Goal: Complete application form: Complete application form

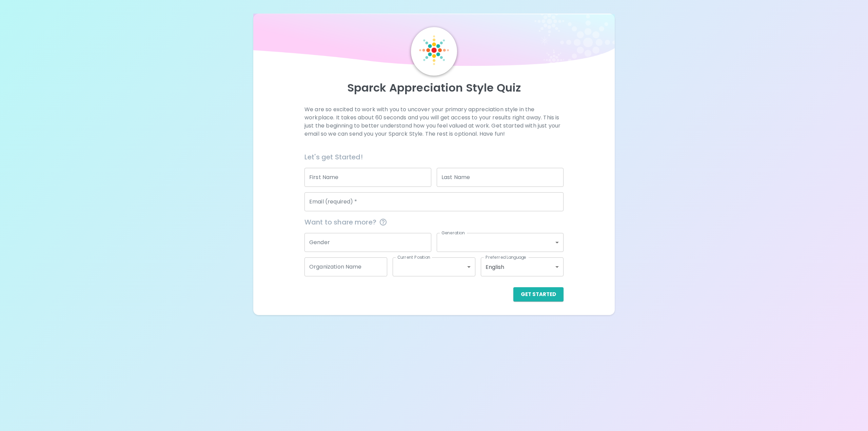
click at [357, 178] on input "First Name" at bounding box center [367, 177] width 127 height 19
type input "[PERSON_NAME]"
click at [465, 179] on input "[PERSON_NAME]" at bounding box center [500, 177] width 127 height 19
click at [416, 195] on input "Email (required)   *" at bounding box center [433, 201] width 259 height 19
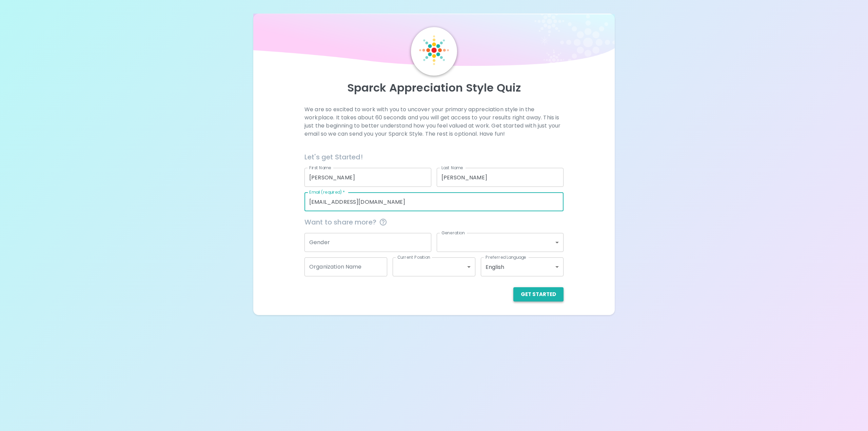
type input "[EMAIL_ADDRESS][DOMAIN_NAME]"
click at [549, 298] on button "Get Started" at bounding box center [538, 294] width 50 height 14
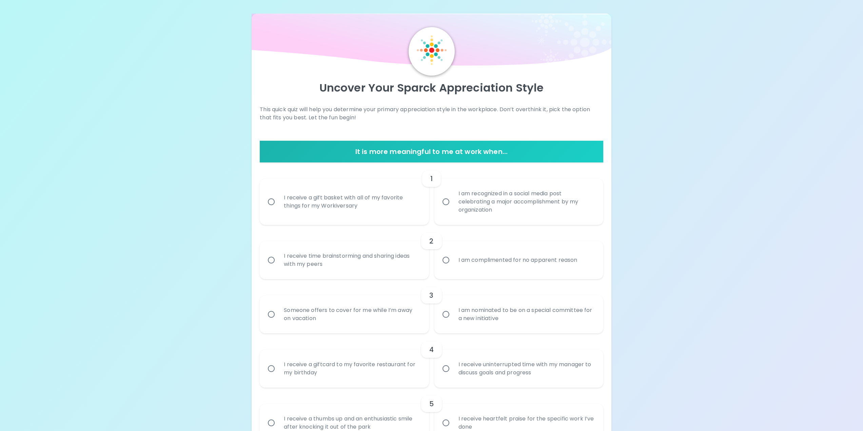
click at [483, 209] on div "I am recognized in a social media post celebrating a major accomplishment by my…" at bounding box center [526, 201] width 146 height 41
click at [453, 209] on input "I am recognized in a social media post celebrating a major accomplishment by my…" at bounding box center [446, 202] width 14 height 14
radio input "true"
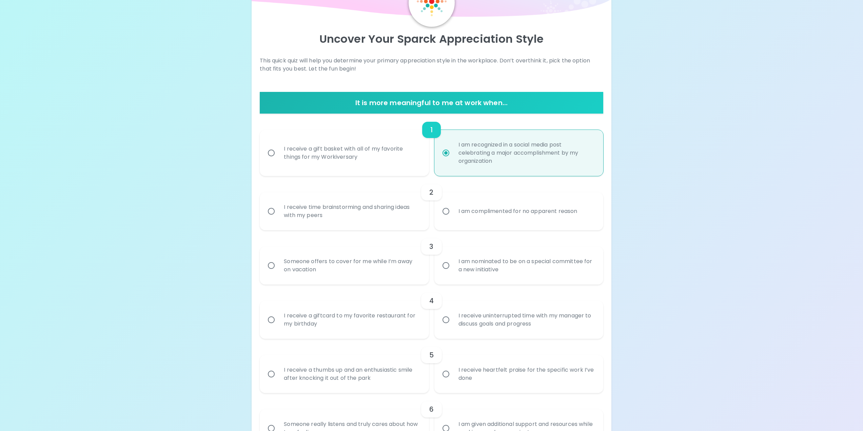
scroll to position [54, 0]
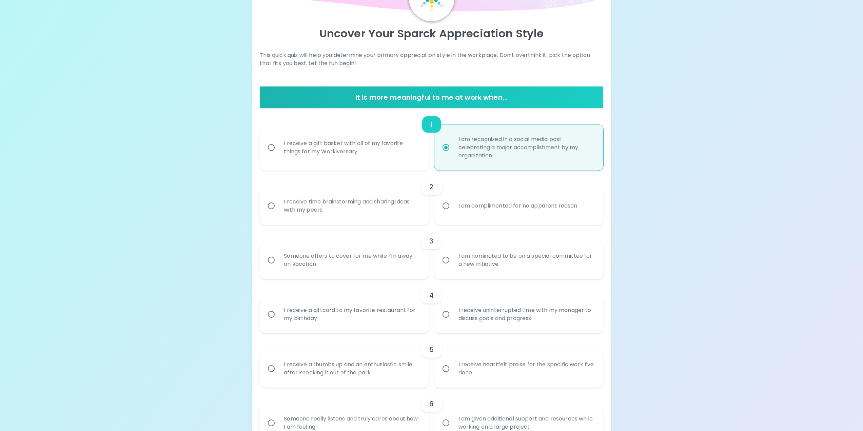
click at [365, 159] on div "I receive a gift basket with all of my favorite things for my Workiversary" at bounding box center [351, 147] width 146 height 33
click at [278, 155] on input "I receive a gift basket with all of my favorite things for my Workiversary" at bounding box center [271, 147] width 14 height 14
radio input "true"
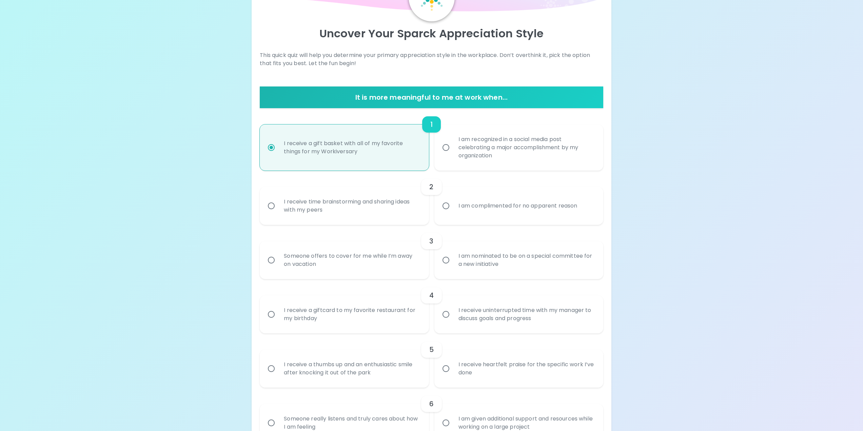
click at [479, 206] on div "I am complimented for no apparent reason" at bounding box center [518, 206] width 130 height 24
click at [453, 206] on input "I am complimented for no apparent reason" at bounding box center [446, 206] width 14 height 14
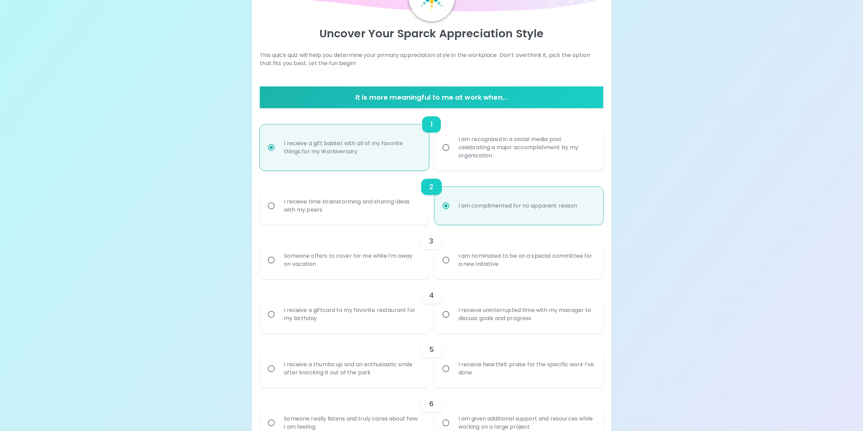
scroll to position [108, 0]
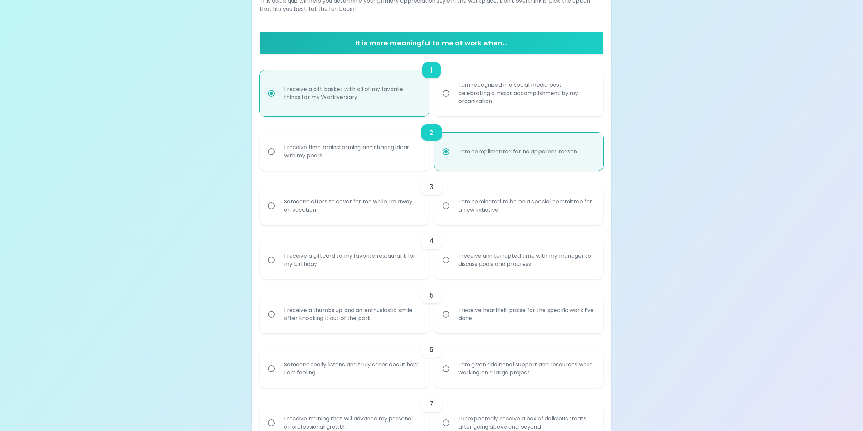
radio input "true"
click at [399, 212] on div "Someone offers to cover for me while I’m away on vacation" at bounding box center [351, 206] width 146 height 33
click at [278, 212] on input "Someone offers to cover for me while I’m away on vacation" at bounding box center [271, 206] width 14 height 14
radio input "false"
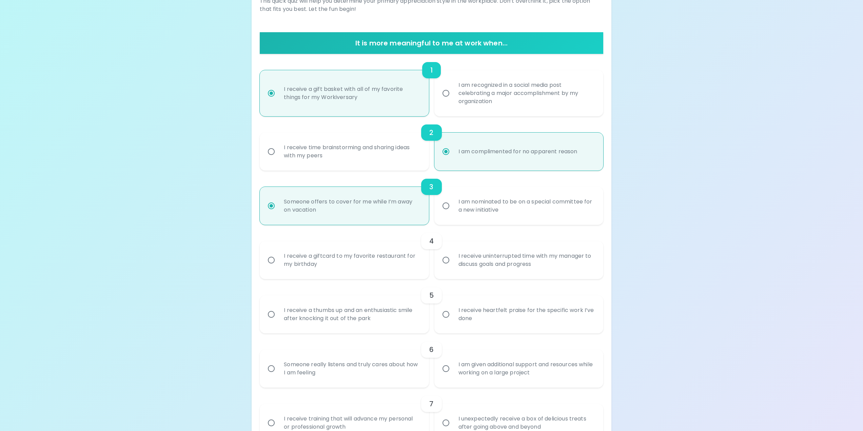
scroll to position [163, 0]
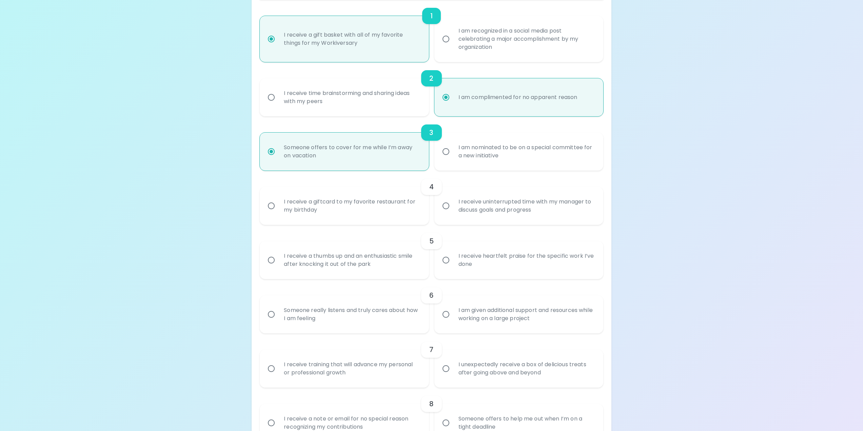
radio input "true"
click at [378, 213] on div "I receive a giftcard to my favorite restaurant for my birthday" at bounding box center [351, 206] width 146 height 33
click at [278, 213] on input "I receive a giftcard to my favorite restaurant for my birthday" at bounding box center [271, 206] width 14 height 14
radio input "false"
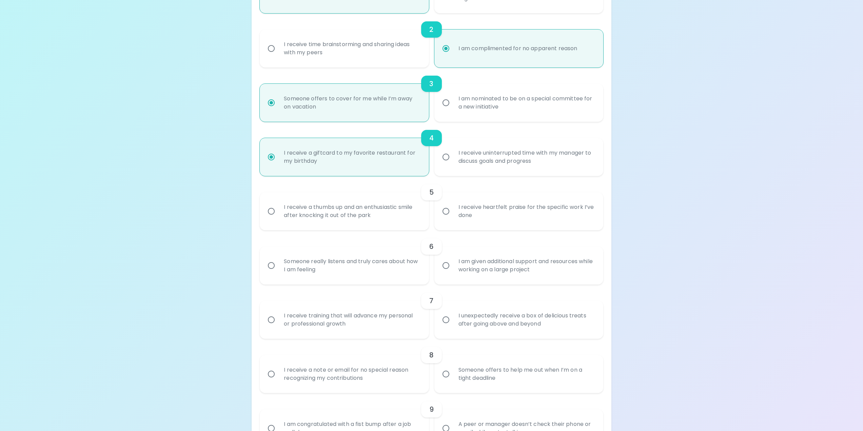
scroll to position [217, 0]
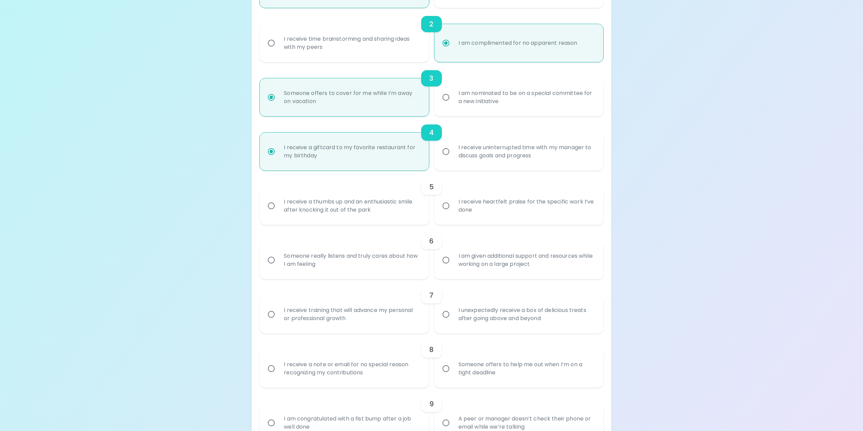
radio input "true"
click at [472, 213] on div "I receive heartfelt praise for the specific work I’ve done" at bounding box center [526, 206] width 146 height 33
click at [453, 213] on input "I receive heartfelt praise for the specific work I’ve done" at bounding box center [446, 206] width 14 height 14
radio input "false"
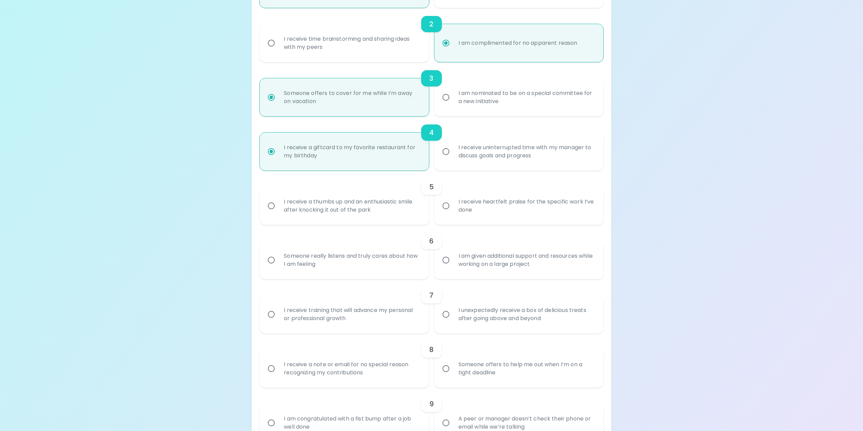
radio input "false"
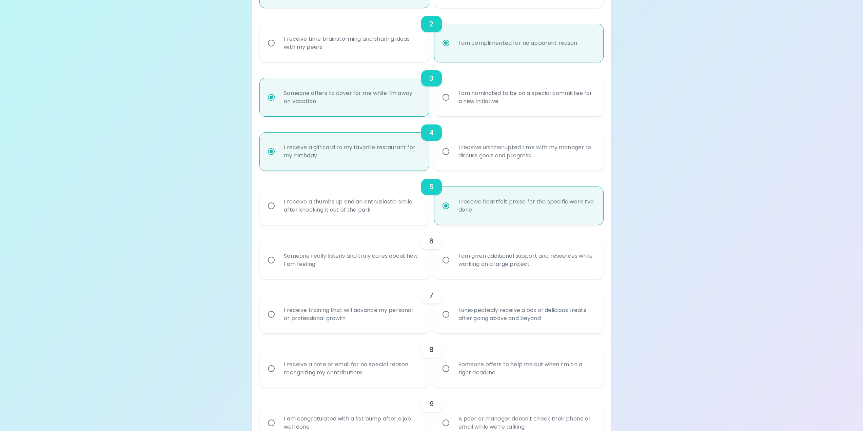
scroll to position [271, 0]
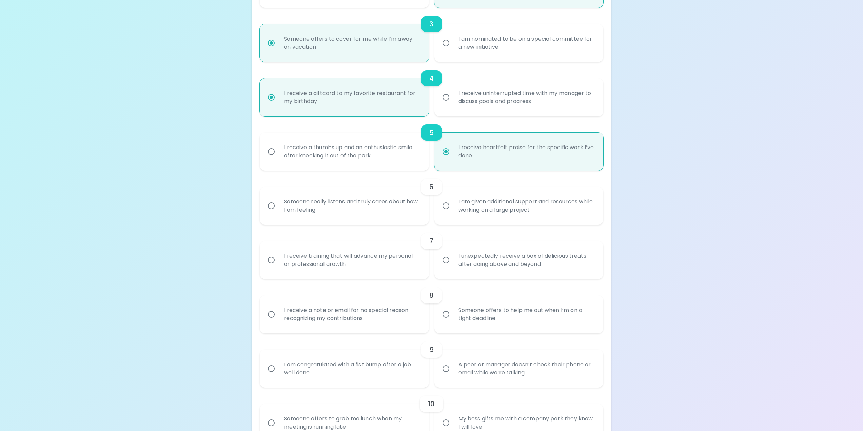
radio input "true"
click at [400, 213] on div "Someone really listens and truly cares about how I am feeling" at bounding box center [351, 206] width 146 height 33
click at [278, 213] on input "Someone really listens and truly cares about how I am feeling" at bounding box center [271, 206] width 14 height 14
radio input "false"
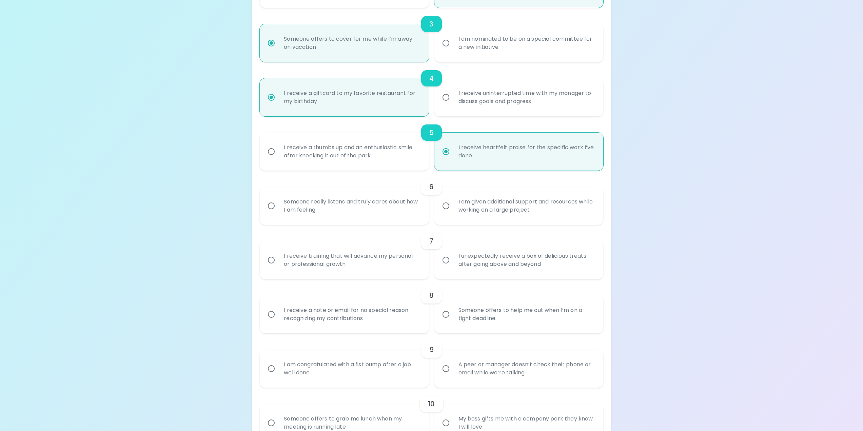
radio input "false"
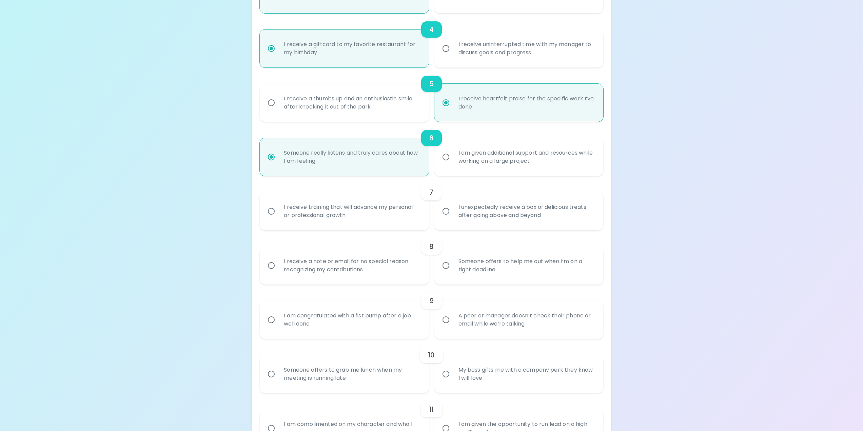
scroll to position [325, 0]
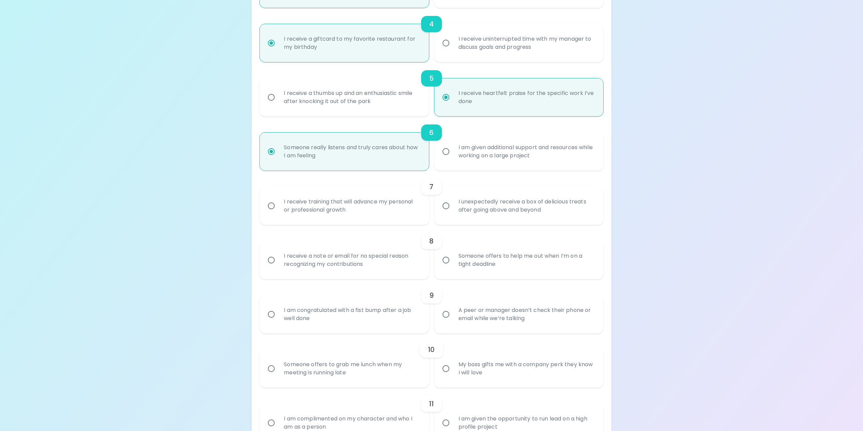
radio input "true"
click at [361, 210] on div "I receive training that will advance my personal or professional growth" at bounding box center [351, 206] width 146 height 33
click at [278, 210] on input "I receive training that will advance my personal or professional growth" at bounding box center [271, 206] width 14 height 14
radio input "false"
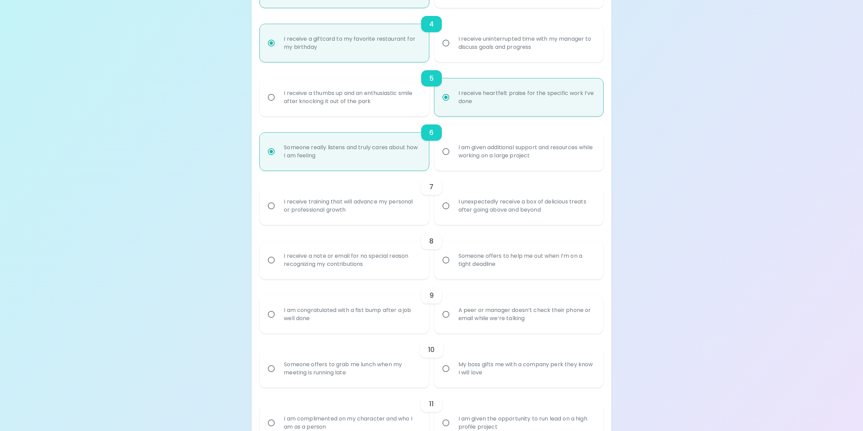
radio input "false"
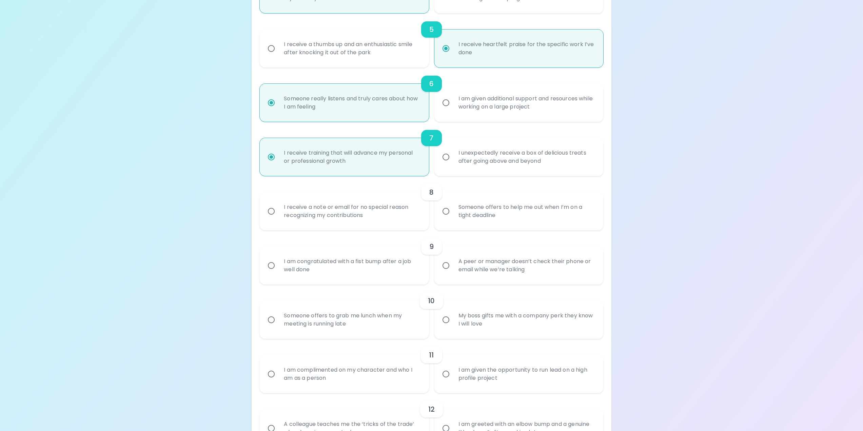
scroll to position [380, 0]
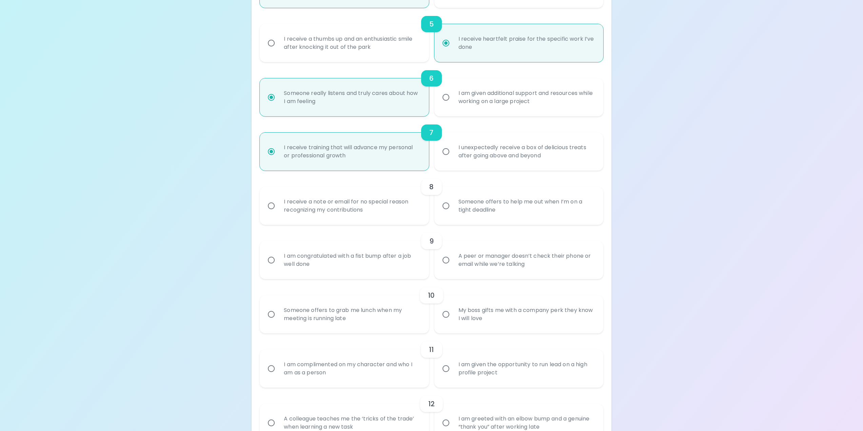
radio input "true"
click at [499, 162] on div "I unexpectedly receive a box of delicious treats after going above and beyond" at bounding box center [526, 151] width 146 height 33
click at [453, 159] on input "I unexpectedly receive a box of delicious treats after going above and beyond" at bounding box center [446, 151] width 14 height 14
radio input "false"
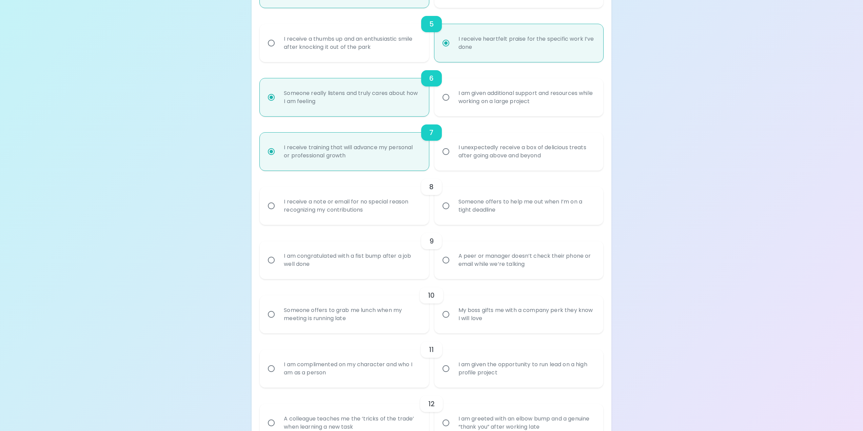
radio input "false"
radio input "true"
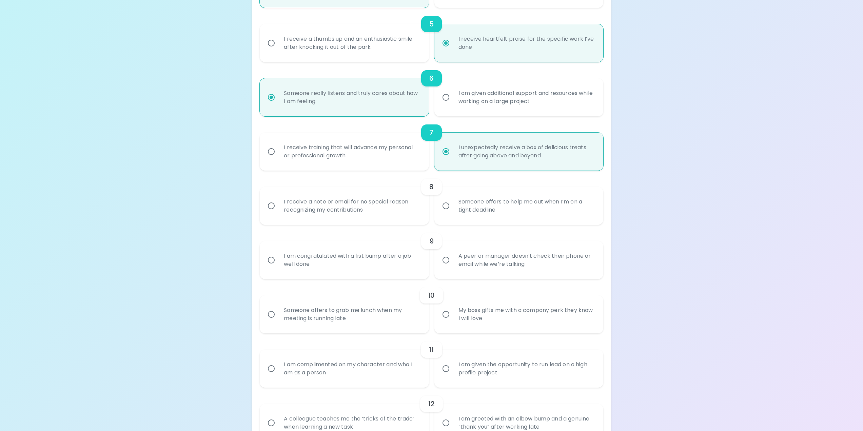
radio input "true"
click at [398, 205] on div "I receive a note or email for no special reason recognizing my contributions" at bounding box center [351, 206] width 146 height 33
click at [278, 205] on input "I receive a note or email for no special reason recognizing my contributions" at bounding box center [271, 206] width 14 height 14
radio input "false"
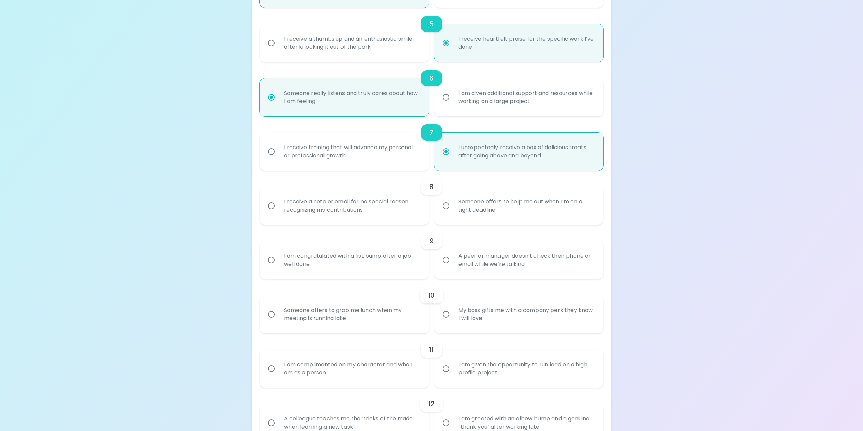
radio input "false"
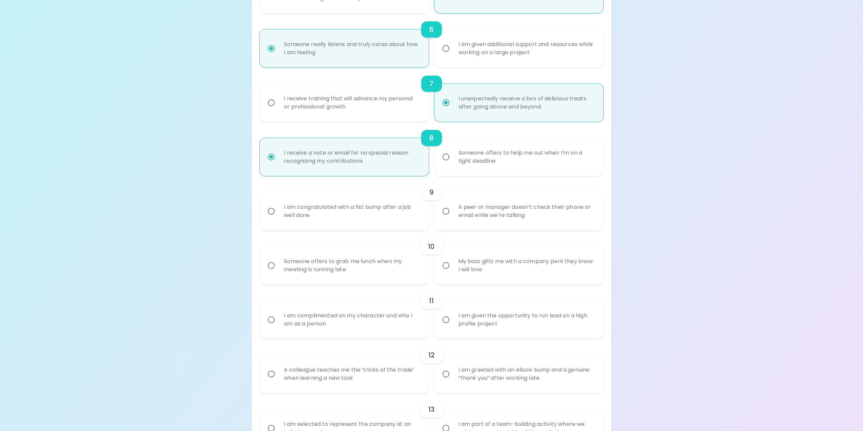
scroll to position [434, 0]
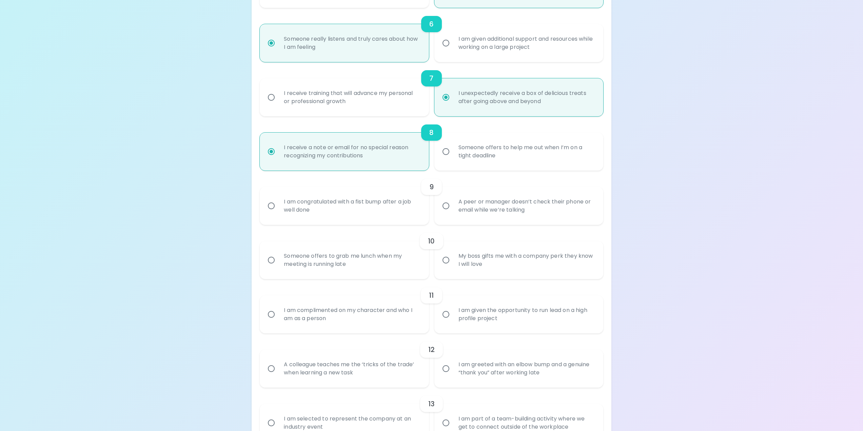
radio input "true"
click at [398, 213] on div "I am congratulated with a fist bump after a job well done" at bounding box center [351, 206] width 146 height 33
click at [278, 213] on input "I am congratulated with a fist bump after a job well done" at bounding box center [271, 206] width 14 height 14
radio input "false"
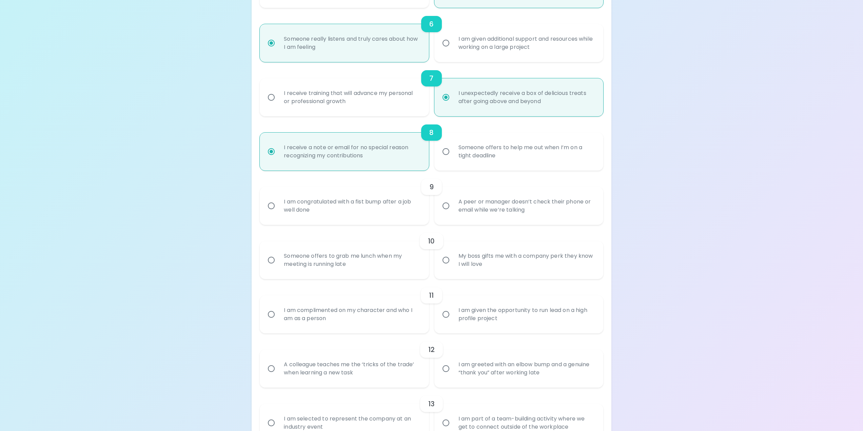
radio input "false"
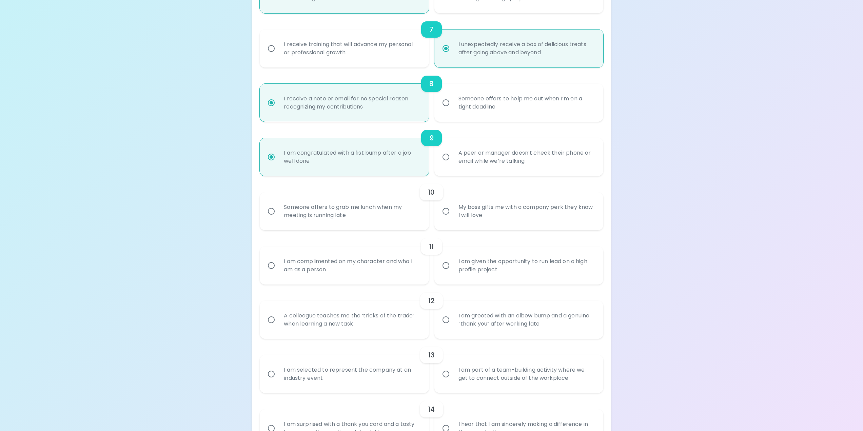
scroll to position [488, 0]
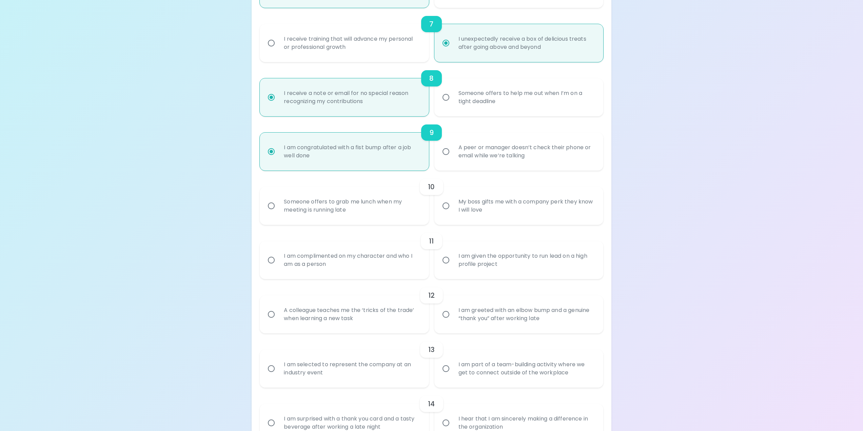
radio input "true"
click at [394, 249] on div "11" at bounding box center [431, 241] width 343 height 16
click at [389, 260] on div "I am complimented on my character and who I am as a person" at bounding box center [351, 260] width 146 height 33
click at [278, 260] on input "I am complimented on my character and who I am as a person" at bounding box center [271, 260] width 14 height 14
radio input "false"
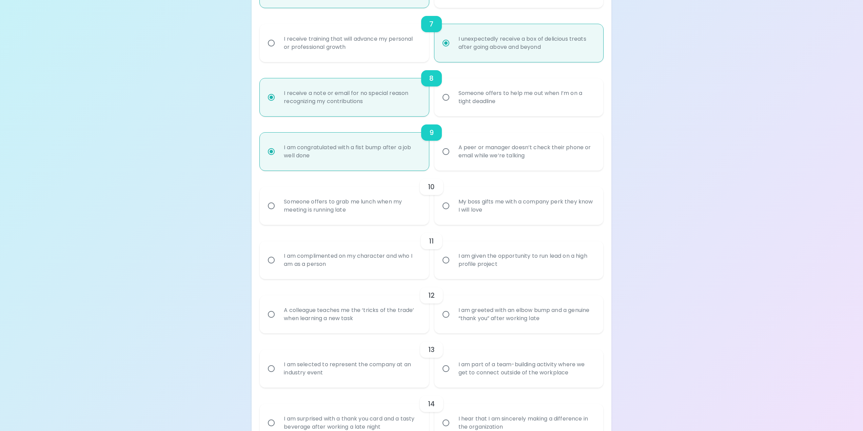
radio input "false"
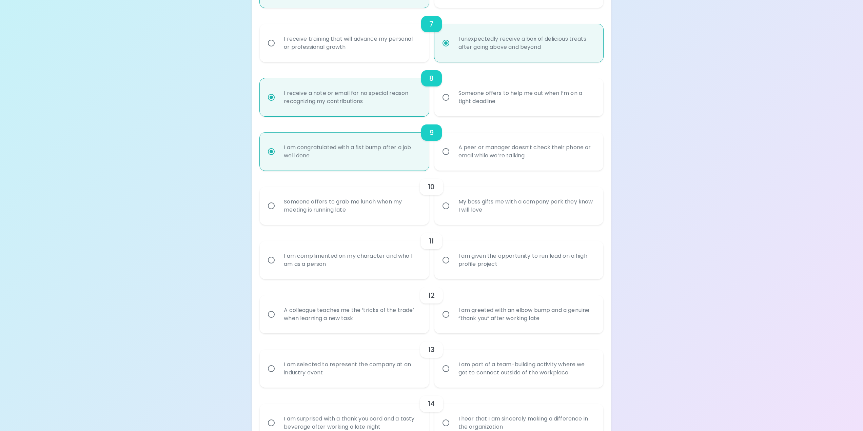
radio input "false"
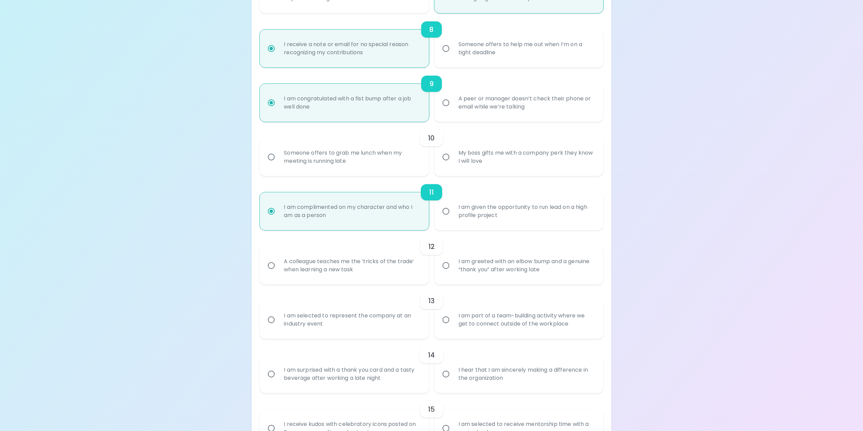
scroll to position [542, 0]
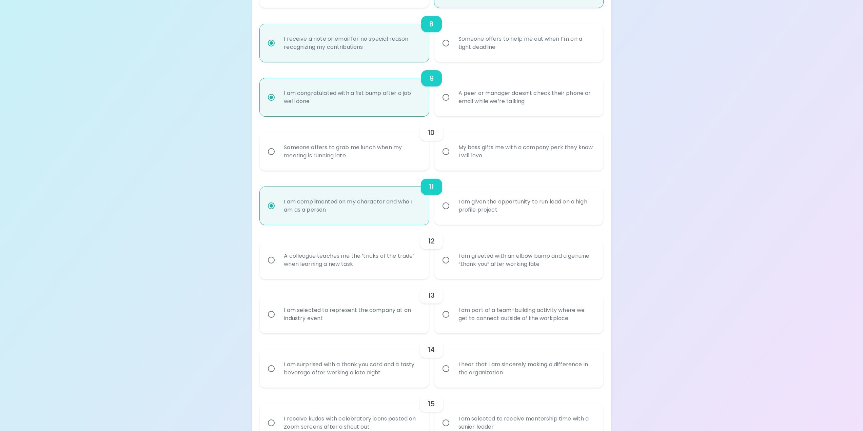
radio input "true"
click at [496, 157] on div "My boss gifts me with a company perk they know I will love" at bounding box center [526, 151] width 146 height 33
click at [453, 157] on input "My boss gifts me with a company perk they know I will love" at bounding box center [446, 151] width 14 height 14
radio input "false"
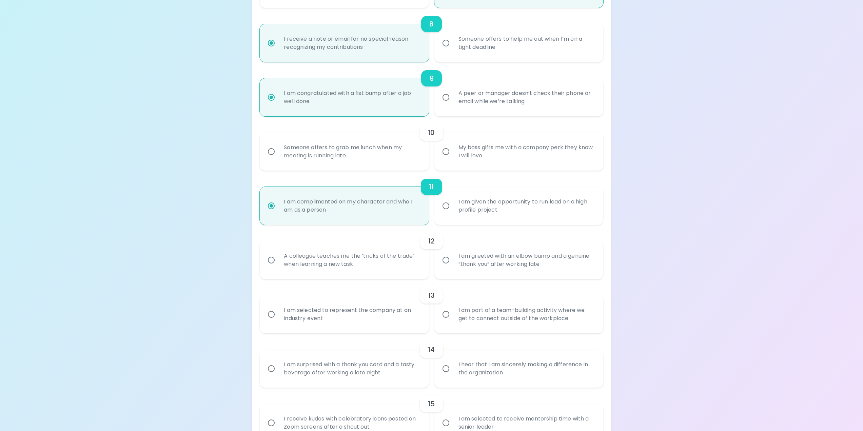
radio input "false"
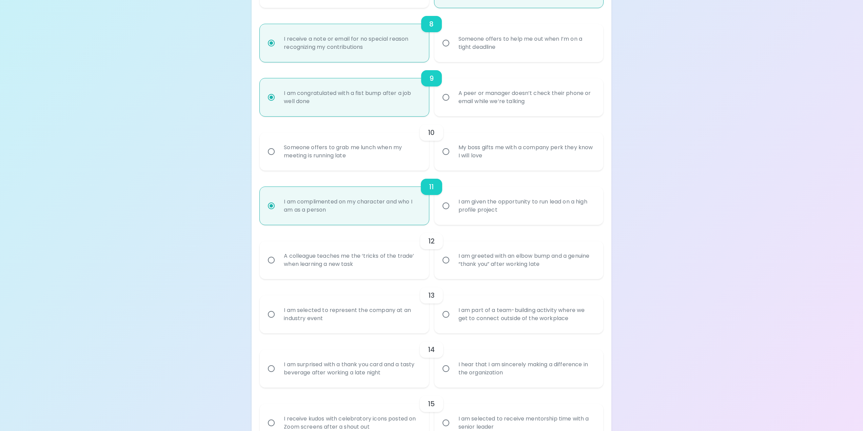
radio input "false"
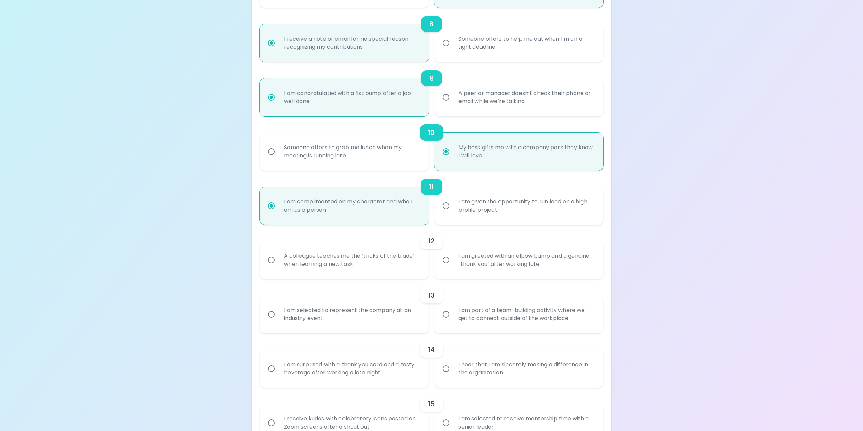
scroll to position [586, 0]
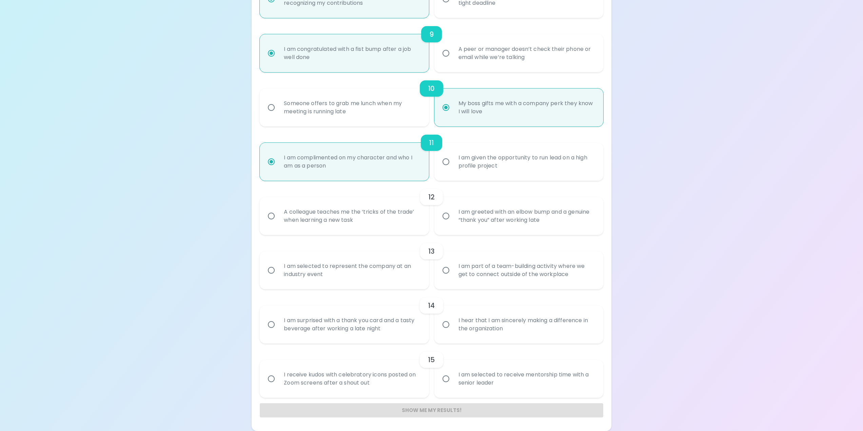
radio input "true"
click at [342, 109] on div "Someone offers to grab me lunch when my meeting is running late" at bounding box center [351, 107] width 146 height 33
click at [278, 109] on input "Someone offers to grab me lunch when my meeting is running late" at bounding box center [271, 107] width 14 height 14
radio input "false"
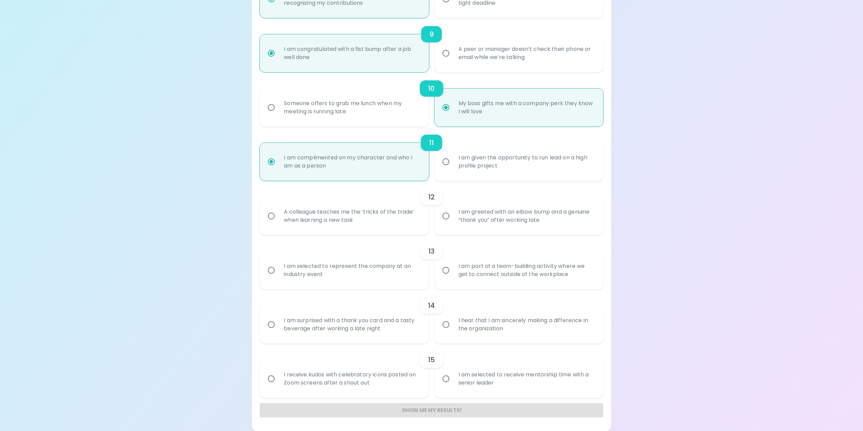
radio input "false"
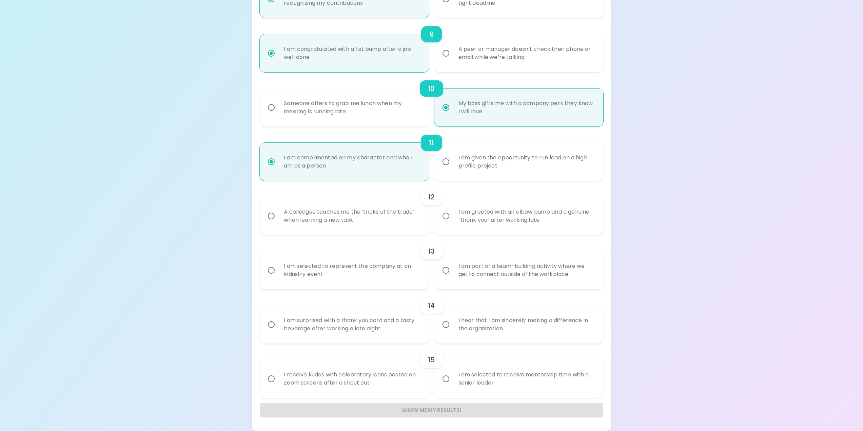
radio input "false"
radio input "true"
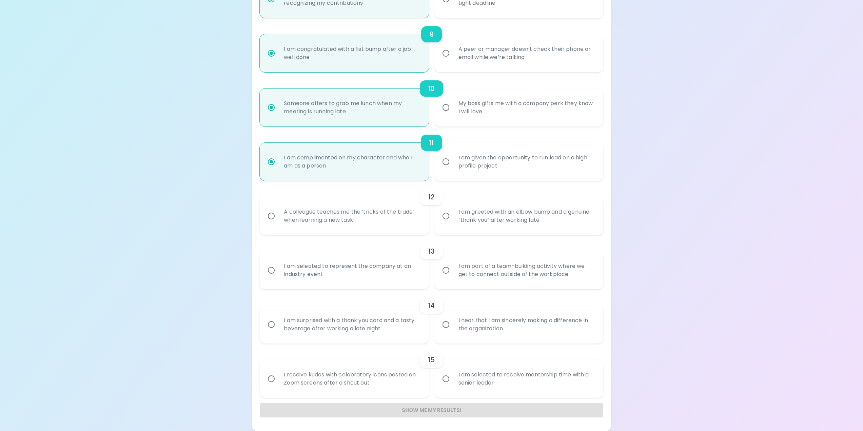
radio input "true"
click at [384, 218] on div "A colleague teaches me the ‘tricks of the trade’ when learning a new task" at bounding box center [351, 216] width 146 height 33
click at [278, 218] on input "A colleague teaches me the ‘tricks of the trade’ when learning a new task" at bounding box center [271, 216] width 14 height 14
radio input "false"
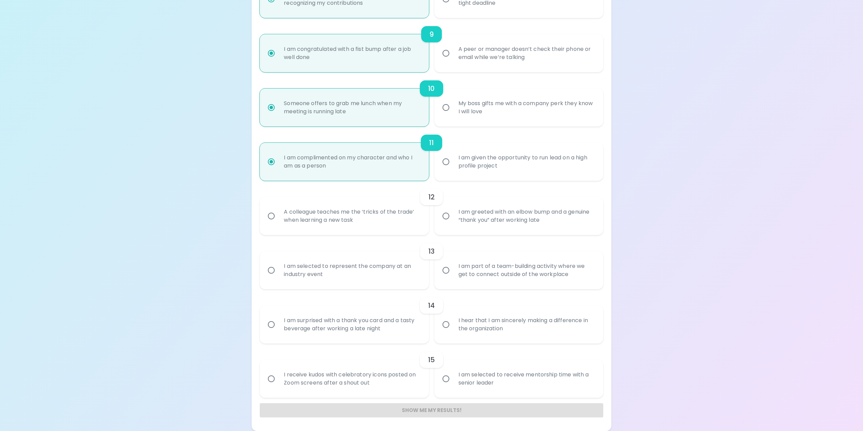
radio input "false"
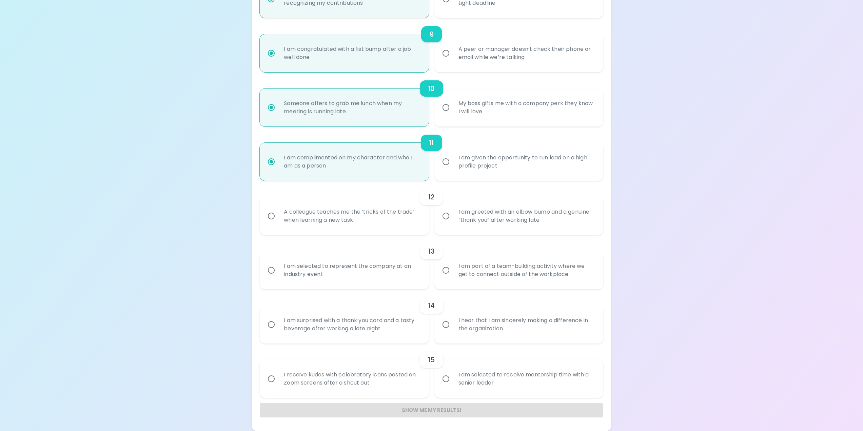
radio input "false"
radio input "true"
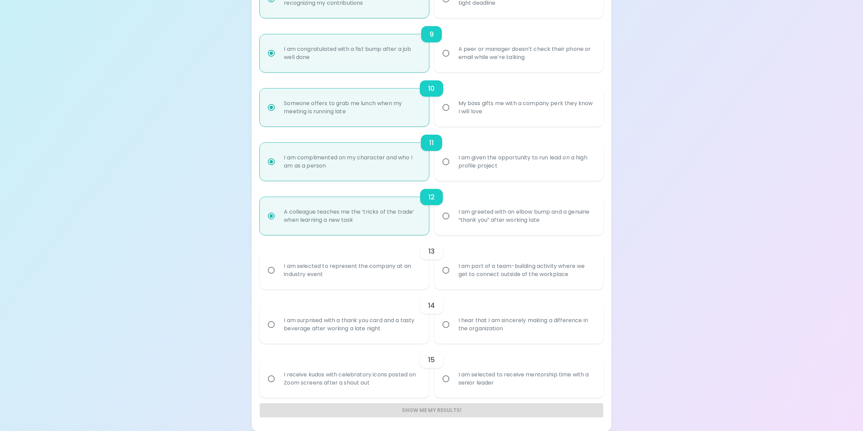
radio input "true"
click at [462, 275] on div "I am part of a team-building activity where we get to connect outside of the wo…" at bounding box center [526, 270] width 146 height 33
click at [453, 275] on input "I am part of a team-building activity where we get to connect outside of the wo…" at bounding box center [446, 270] width 14 height 14
radio input "false"
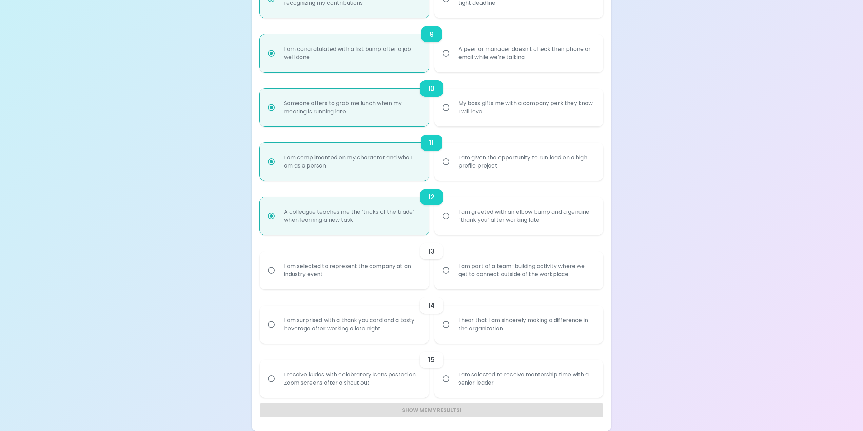
radio input "false"
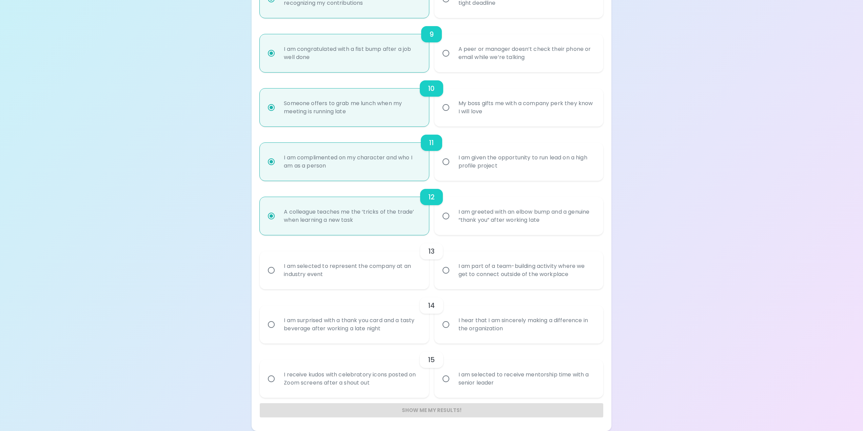
radio input "false"
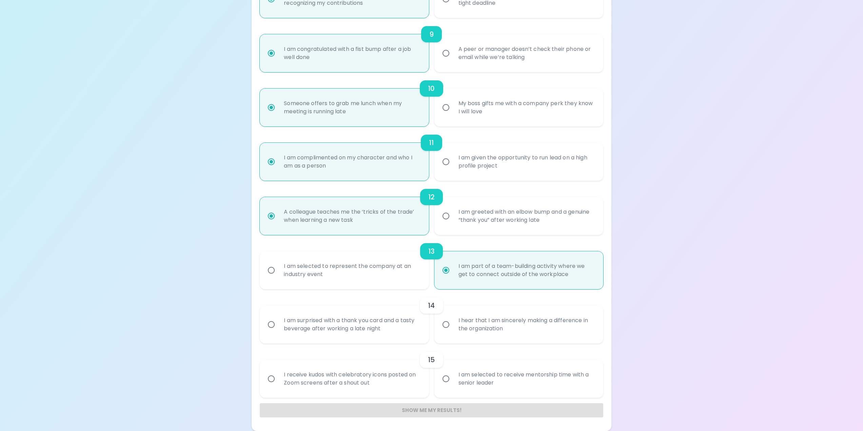
radio input "true"
click at [383, 326] on div "I am surprised with a thank you card and a tasty beverage after working a late …" at bounding box center [351, 324] width 146 height 33
click at [278, 326] on input "I am surprised with a thank you card and a tasty beverage after working a late …" at bounding box center [271, 324] width 14 height 14
radio input "false"
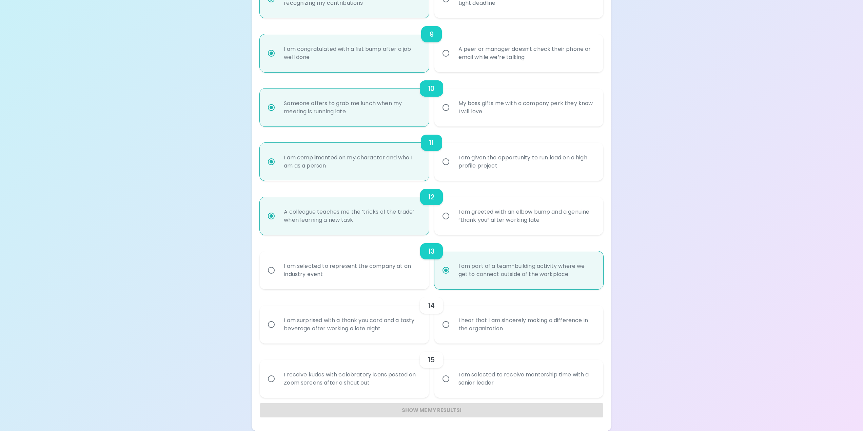
radio input "false"
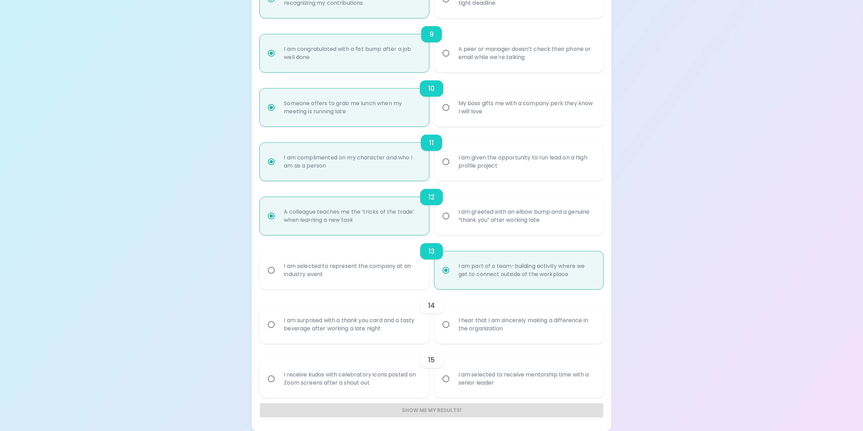
radio input "false"
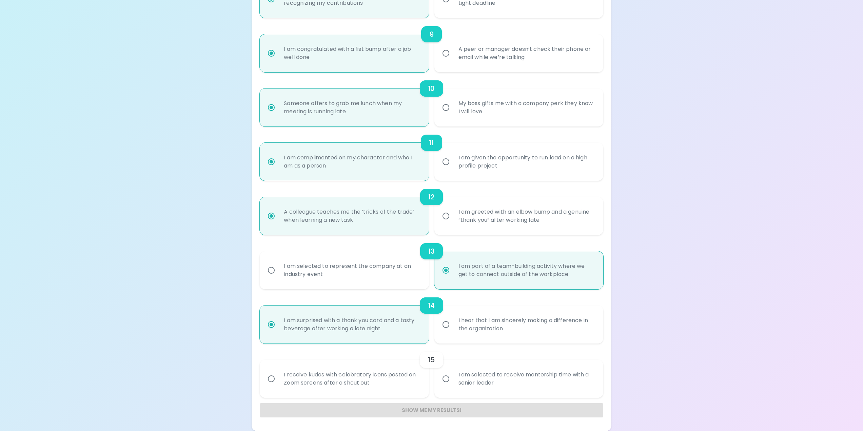
radio input "true"
click at [464, 329] on div "I hear that I am sincerely making a difference in the organization" at bounding box center [526, 324] width 146 height 33
click at [453, 329] on input "I hear that I am sincerely making a difference in the organization" at bounding box center [446, 324] width 14 height 14
radio input "false"
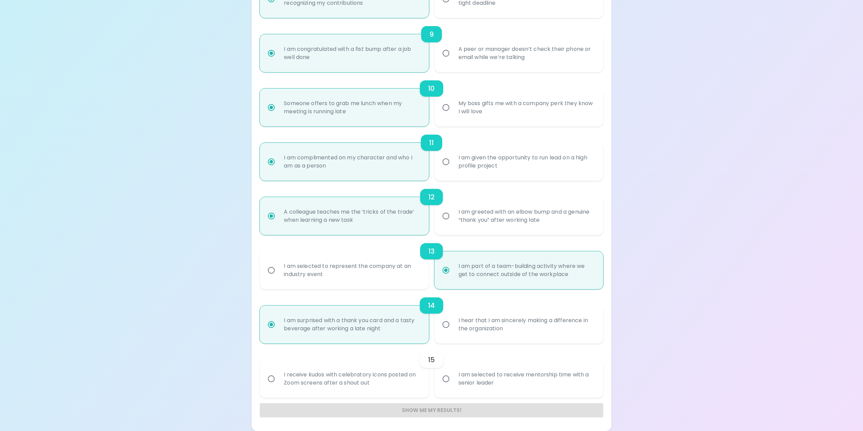
radio input "false"
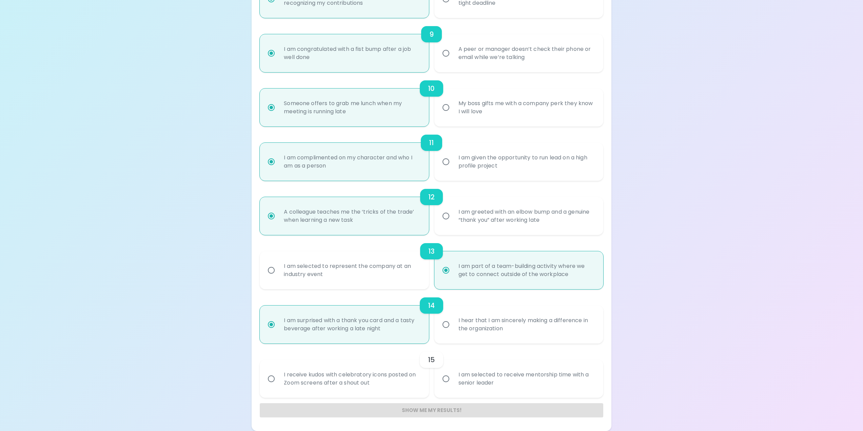
radio input "false"
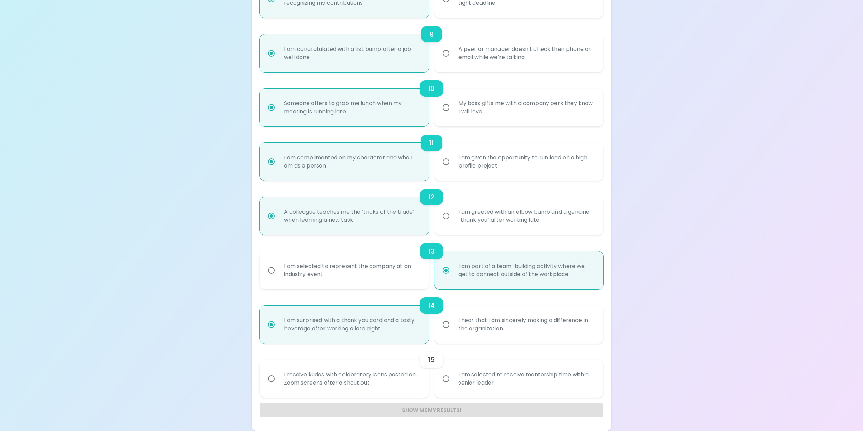
radio input "true"
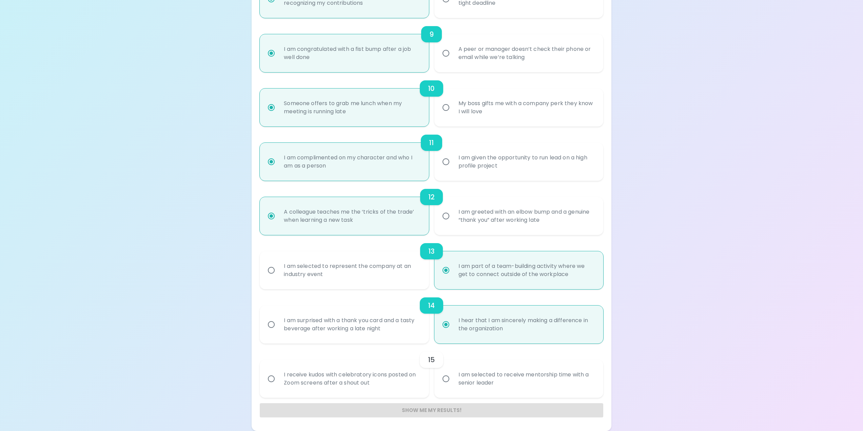
radio input "true"
click at [401, 383] on div "I receive kudos with celebratory icons posted on Zoom screens after a shout out" at bounding box center [351, 378] width 146 height 33
click at [278, 383] on input "I receive kudos with celebratory icons posted on Zoom screens after a shout out" at bounding box center [271, 379] width 14 height 14
radio input "false"
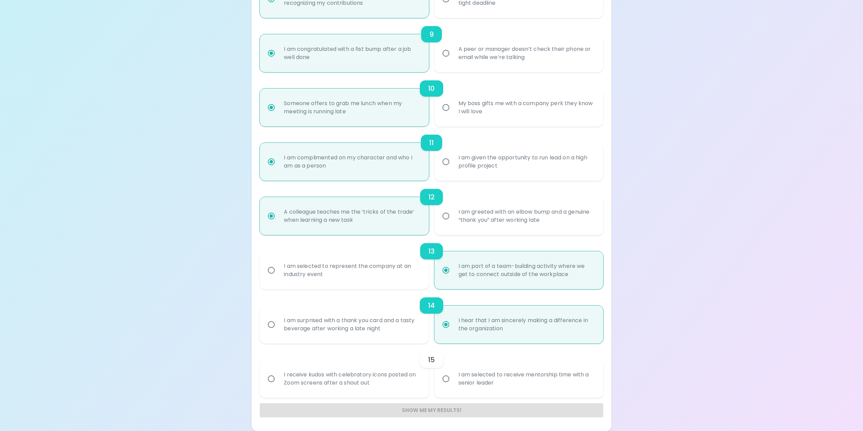
radio input "false"
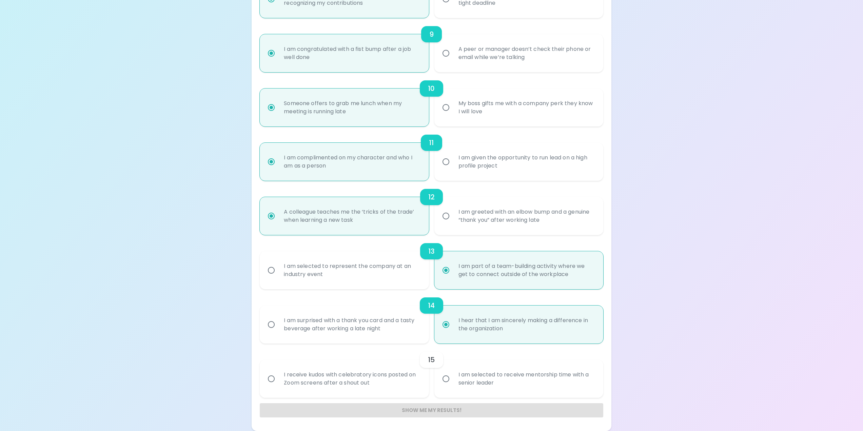
radio input "false"
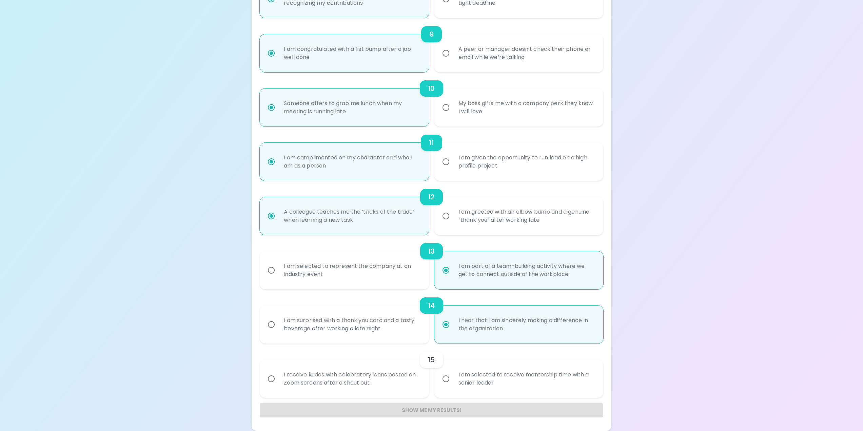
radio input "false"
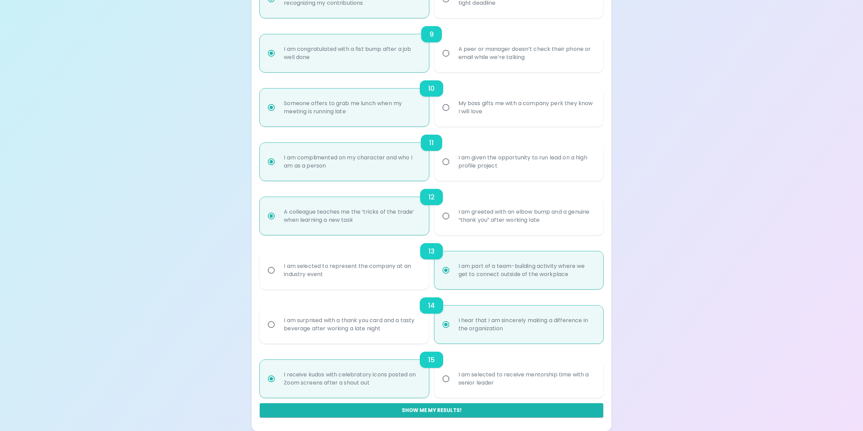
radio input "true"
click at [472, 404] on button "Show me my results!" at bounding box center [431, 410] width 343 height 14
radio input "false"
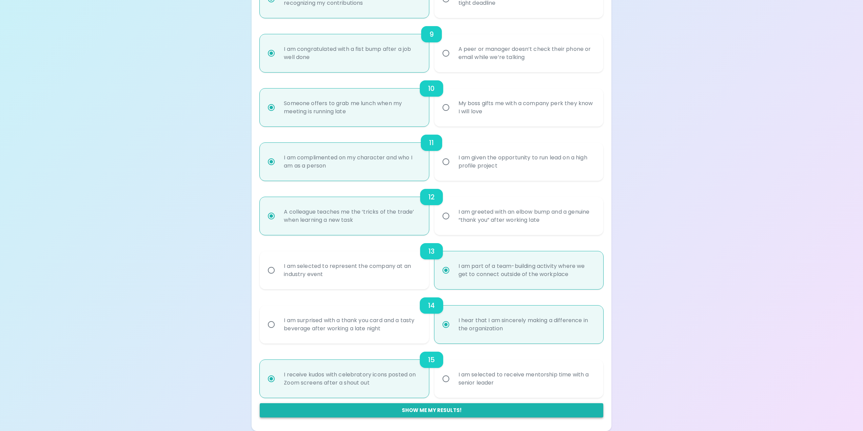
radio input "false"
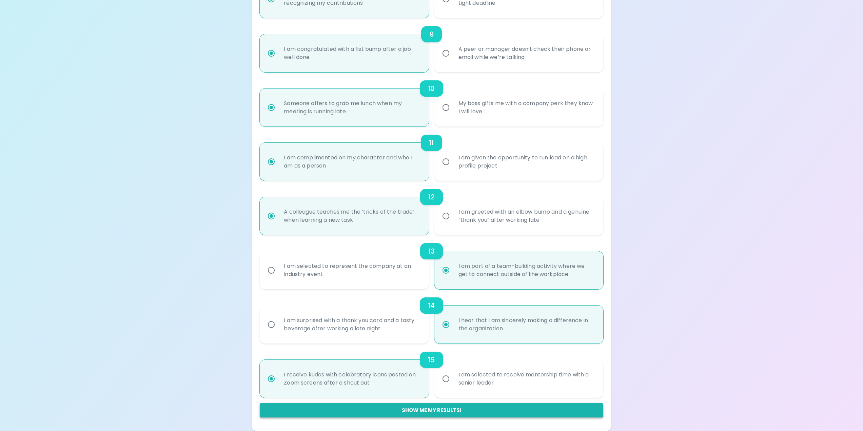
radio input "false"
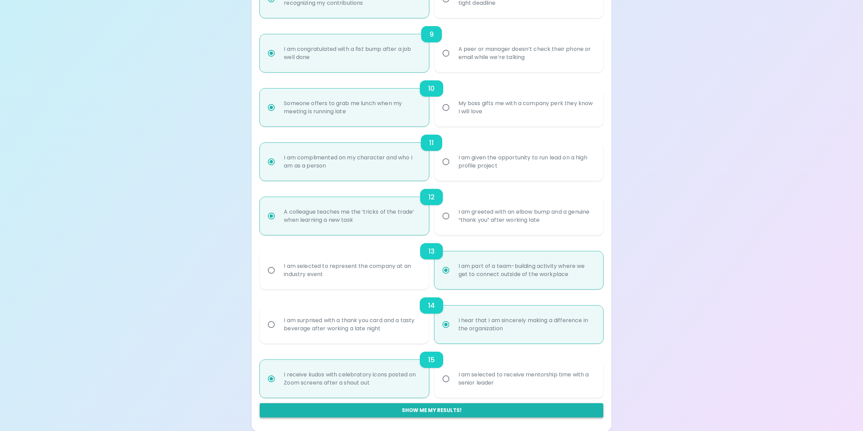
radio input "false"
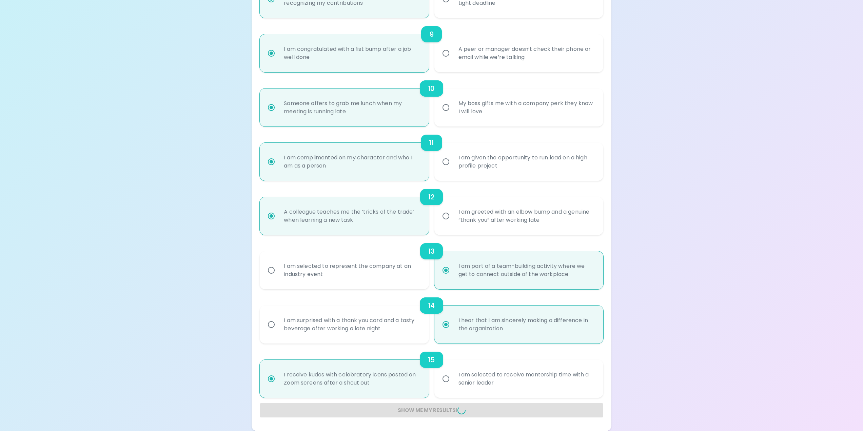
radio input "false"
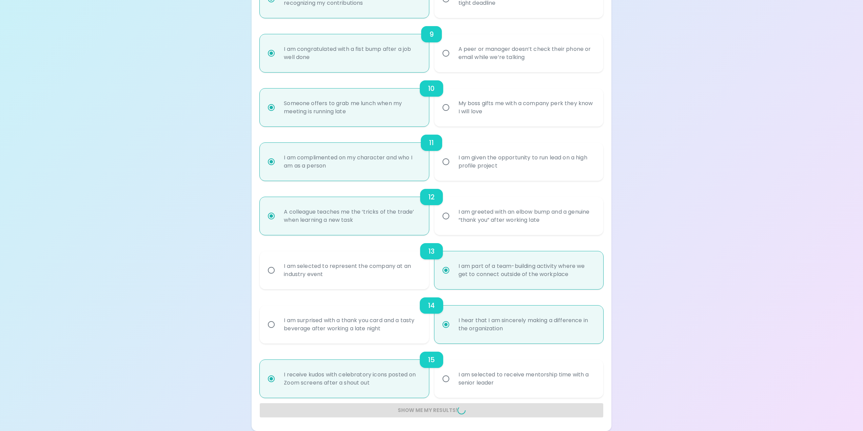
radio input "false"
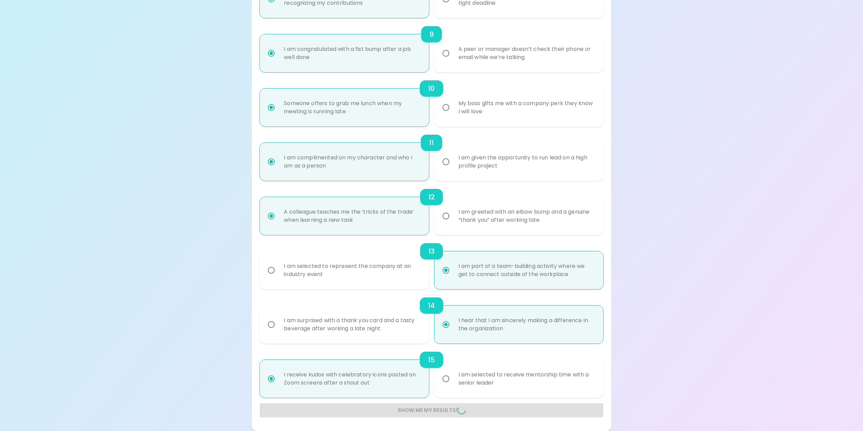
radio input "false"
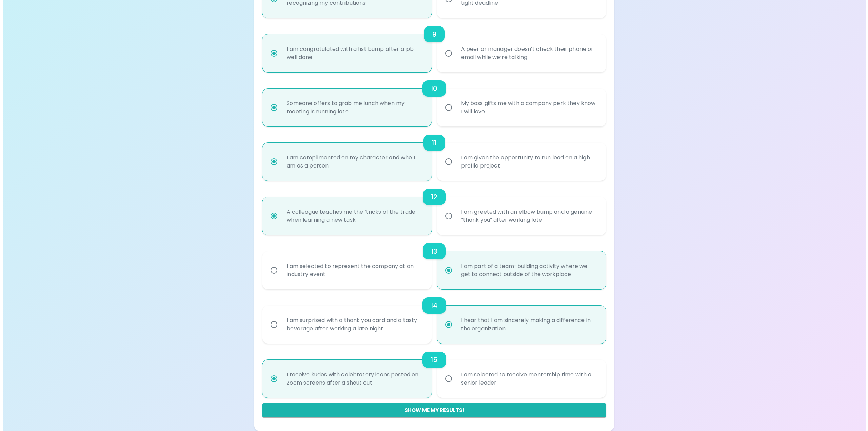
scroll to position [0, 0]
